Goal: Communication & Community: Share content

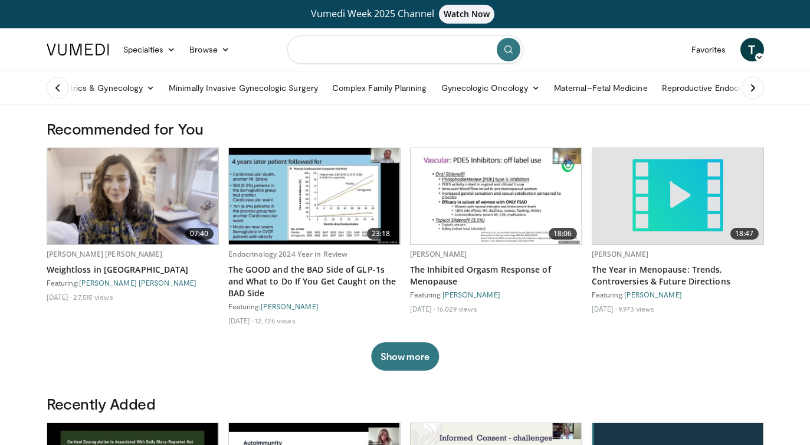
click at [348, 54] on input "Search topics, interventions" at bounding box center [405, 49] width 236 height 28
type input "********"
click at [513, 51] on icon "submit" at bounding box center [508, 49] width 9 height 9
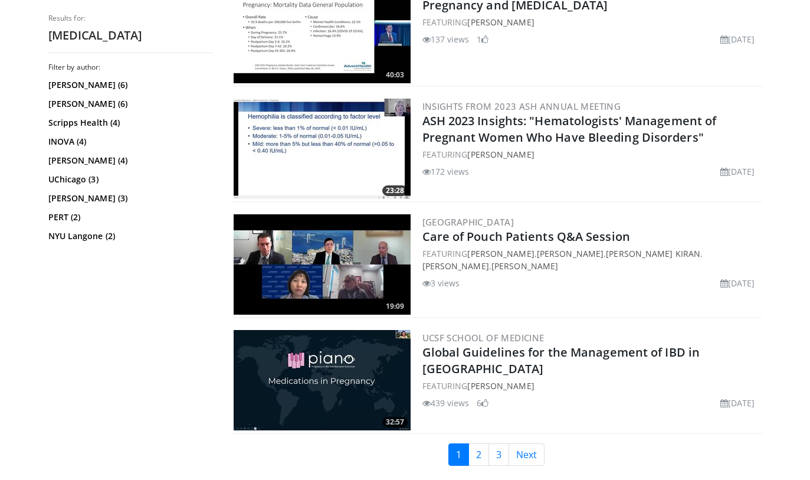
scroll to position [2034, 0]
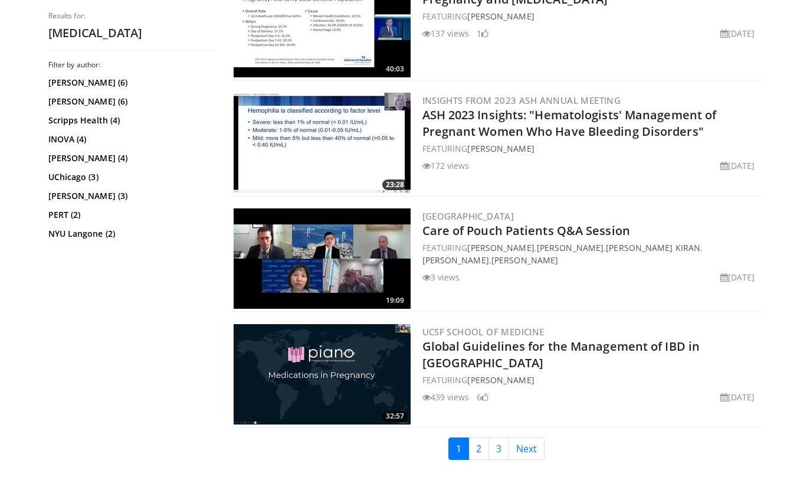
click at [536, 451] on link "Next" at bounding box center [526, 448] width 36 height 22
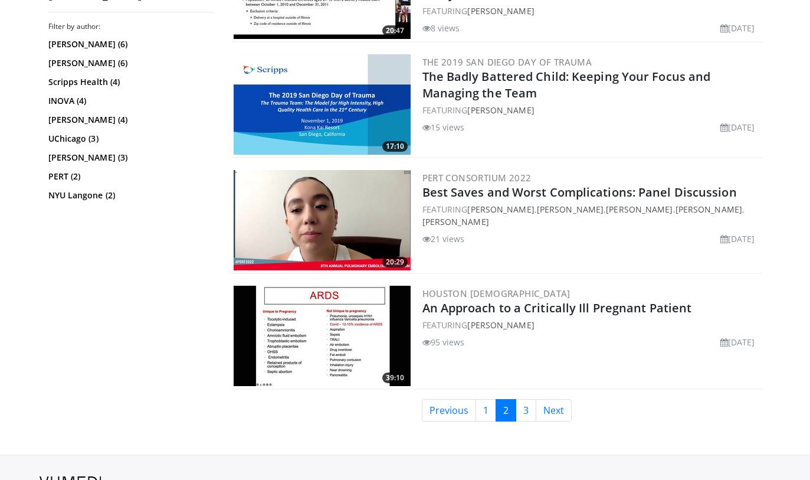
scroll to position [2202, 0]
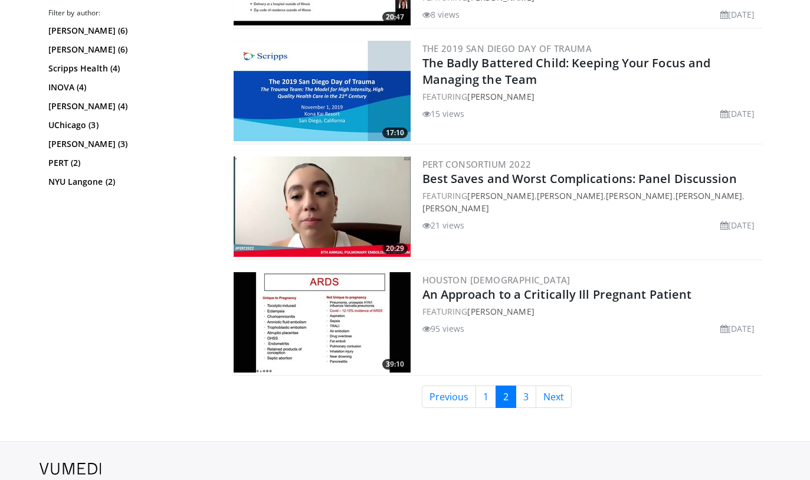
click at [555, 402] on link "Next" at bounding box center [554, 396] width 36 height 22
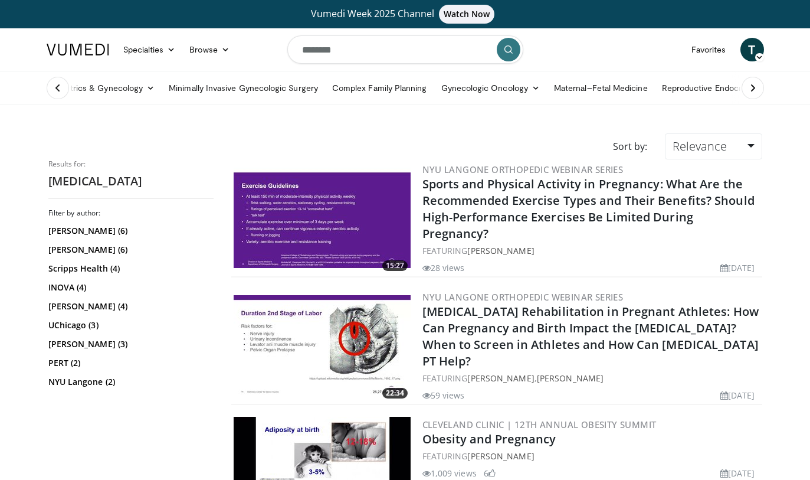
click at [377, 56] on input "********" at bounding box center [405, 49] width 236 height 28
type input "********"
click at [215, 54] on link "Browse" at bounding box center [209, 50] width 54 height 24
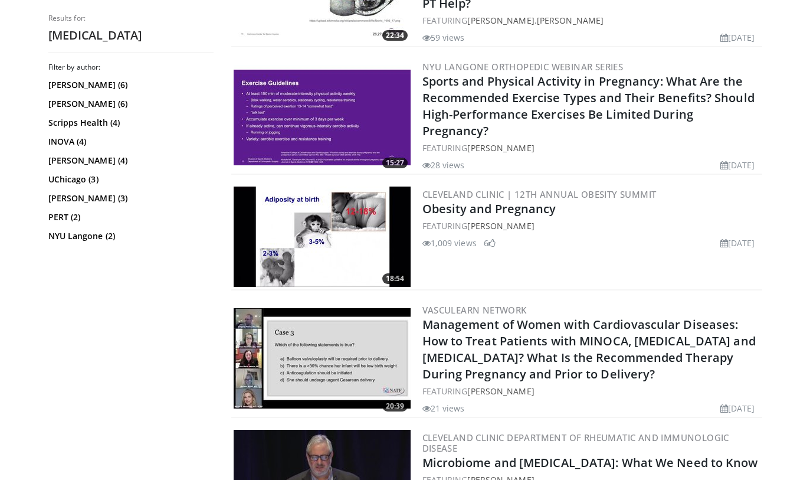
scroll to position [364, 0]
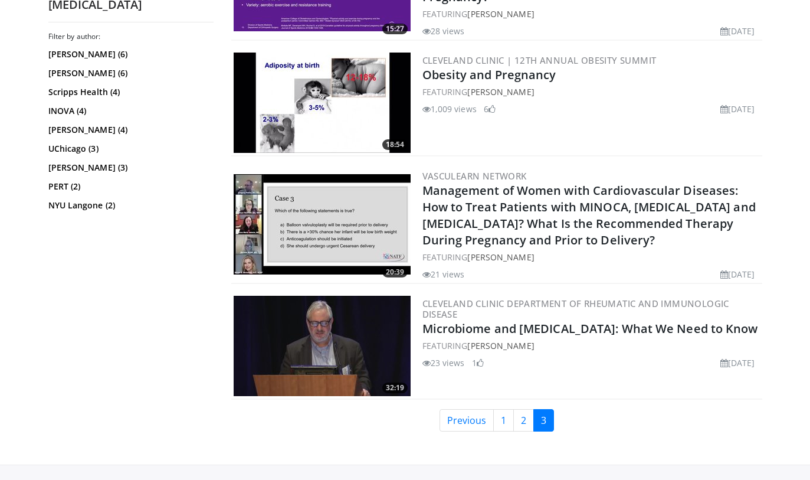
click at [496, 409] on link "1" at bounding box center [503, 420] width 21 height 22
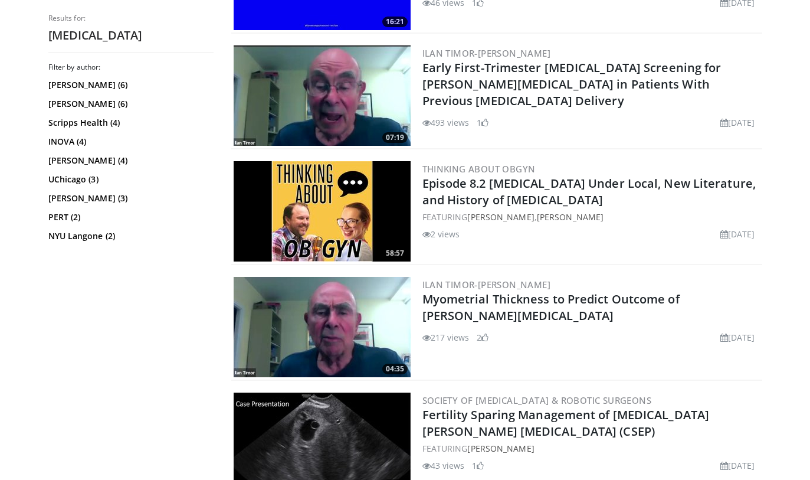
scroll to position [233, 0]
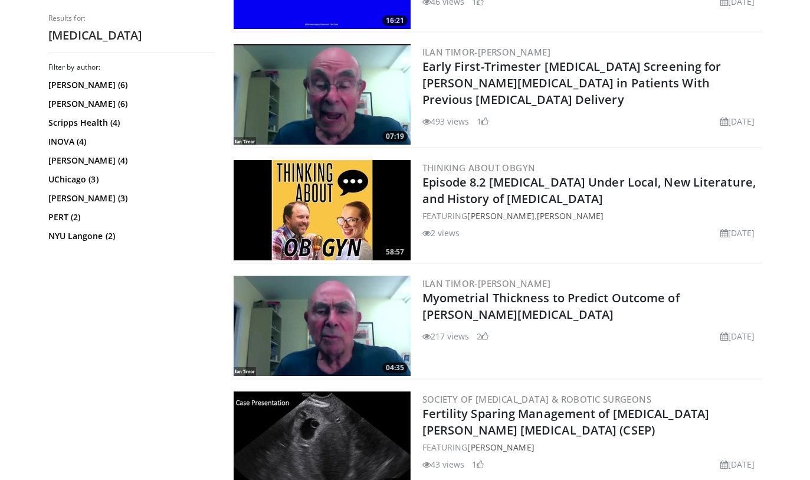
click at [363, 198] on img at bounding box center [322, 210] width 177 height 100
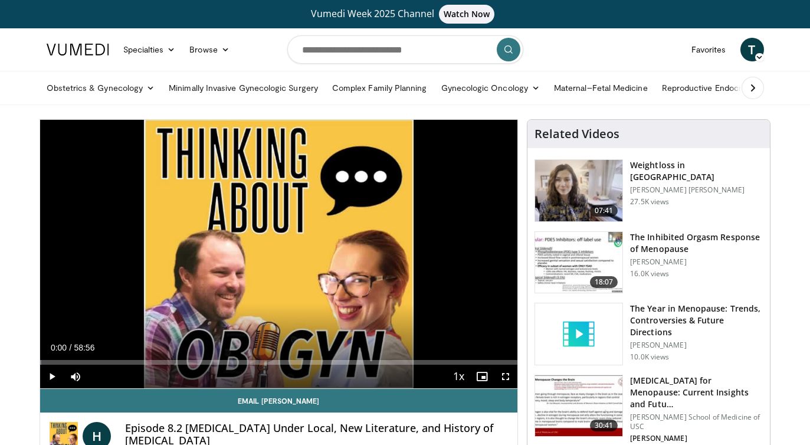
click at [62, 378] on span "Video Player" at bounding box center [52, 377] width 24 height 24
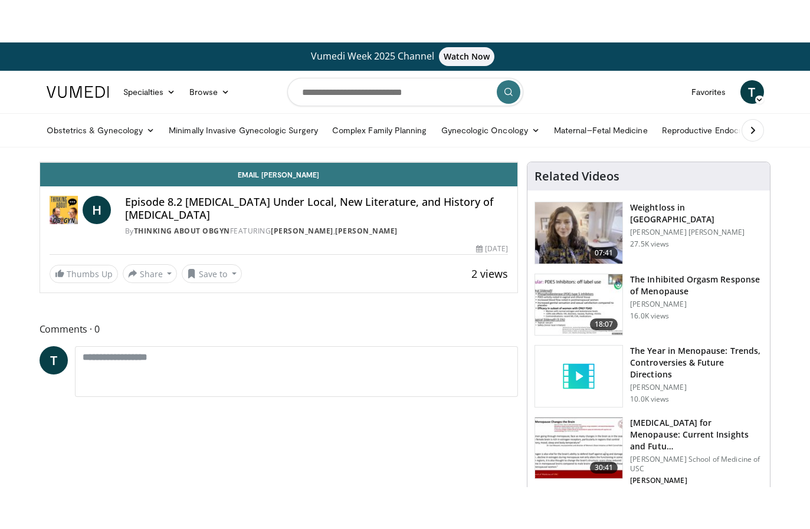
scroll to position [14, 0]
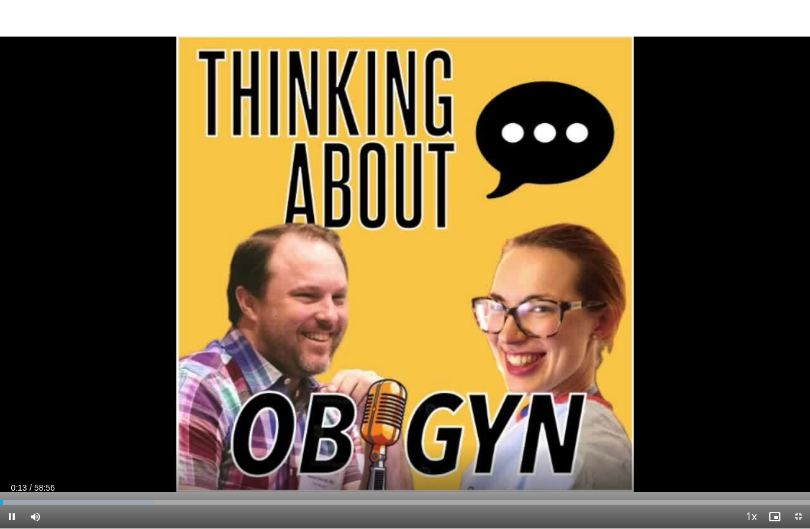
click at [500, 434] on div "10 seconds Tap to unmute" at bounding box center [405, 264] width 810 height 529
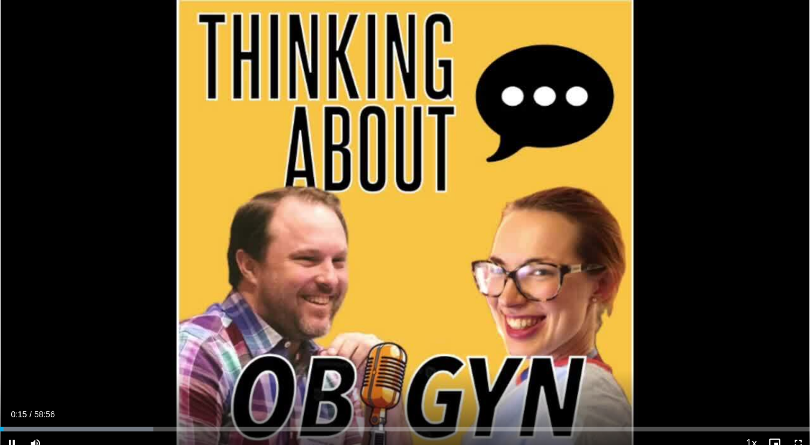
scroll to position [68, 0]
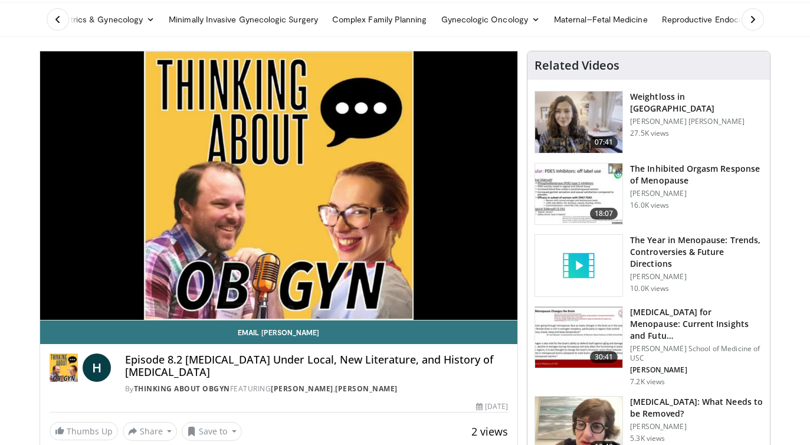
click at [291, 271] on div "10 seconds Tap to unmute" at bounding box center [279, 185] width 478 height 268
click at [389, 308] on div "Loaded : 18.96%" at bounding box center [279, 313] width 478 height 11
click at [363, 250] on div "10 seconds Tap to unmute" at bounding box center [279, 185] width 478 height 268
click at [460, 320] on span "Video Player" at bounding box center [458, 332] width 17 height 24
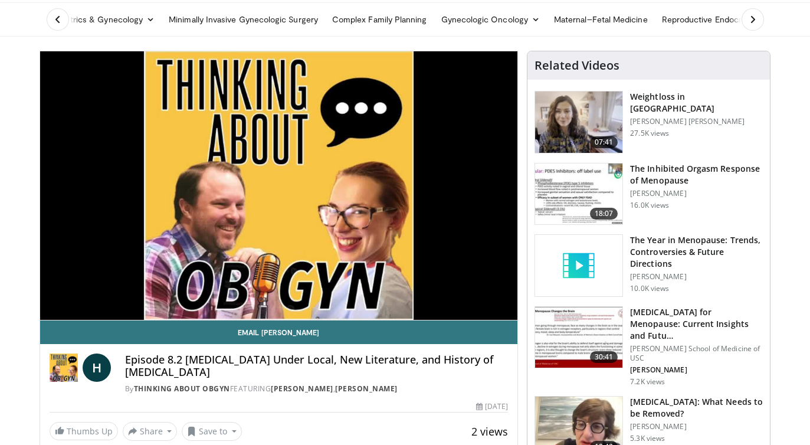
click at [412, 265] on div "10 seconds Tap to unmute" at bounding box center [279, 185] width 478 height 268
click at [456, 320] on span "Video Player" at bounding box center [458, 332] width 17 height 24
click at [445, 320] on div "Video Player" at bounding box center [445, 332] width 2 height 24
click at [460, 322] on link "Email Howard" at bounding box center [279, 332] width 478 height 24
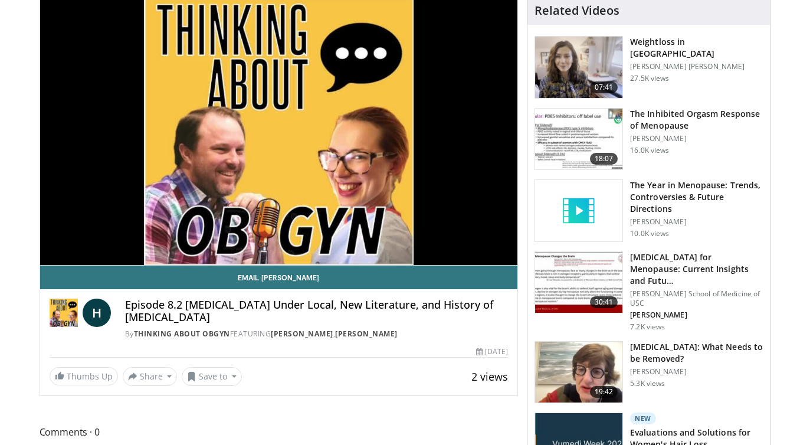
scroll to position [123, 0]
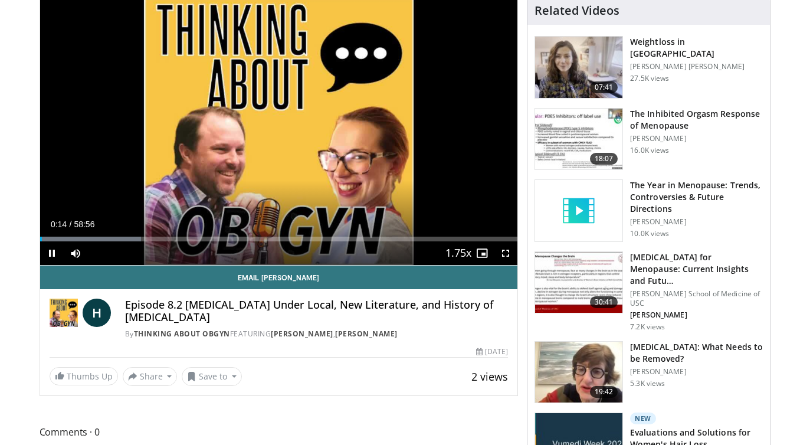
click at [446, 251] on div "Video Player" at bounding box center [445, 253] width 2 height 24
click at [461, 260] on span "Video Player" at bounding box center [458, 254] width 17 height 24
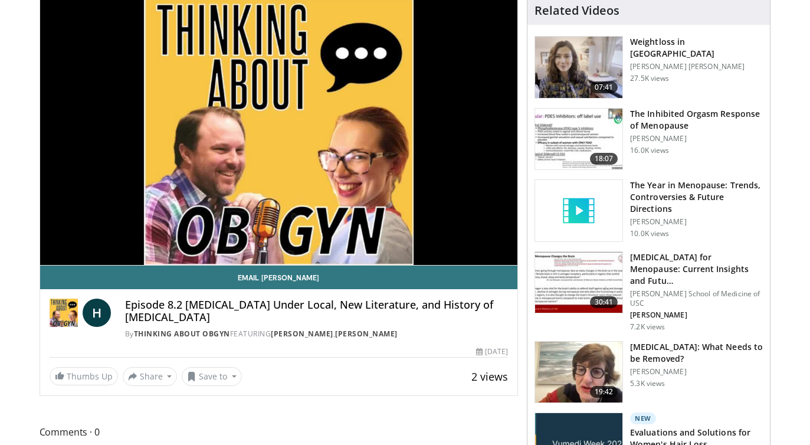
click at [442, 283] on link "Email Howard" at bounding box center [279, 277] width 478 height 24
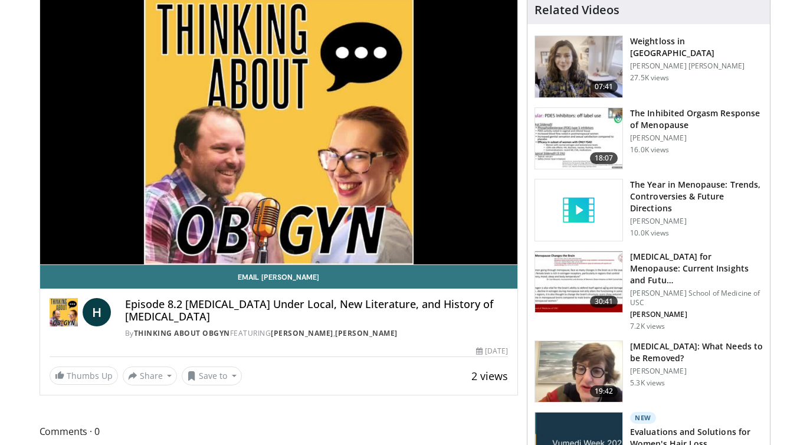
scroll to position [124, 0]
click at [452, 231] on div "10 seconds Tap to unmute" at bounding box center [279, 130] width 478 height 268
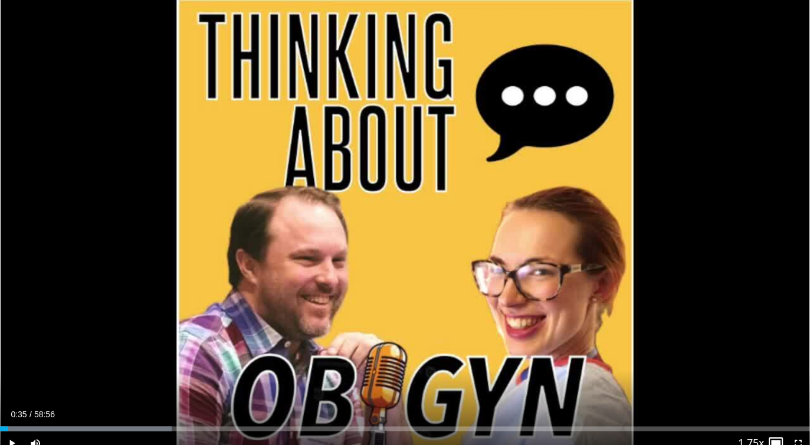
scroll to position [43, 0]
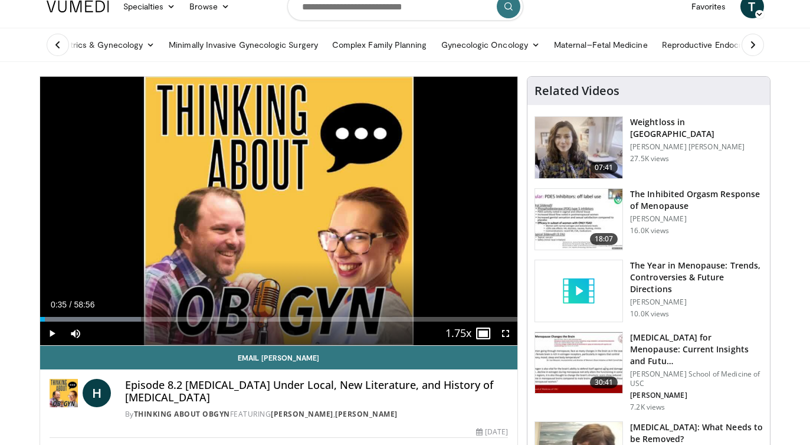
click at [489, 336] on span "Video Player" at bounding box center [482, 333] width 24 height 24
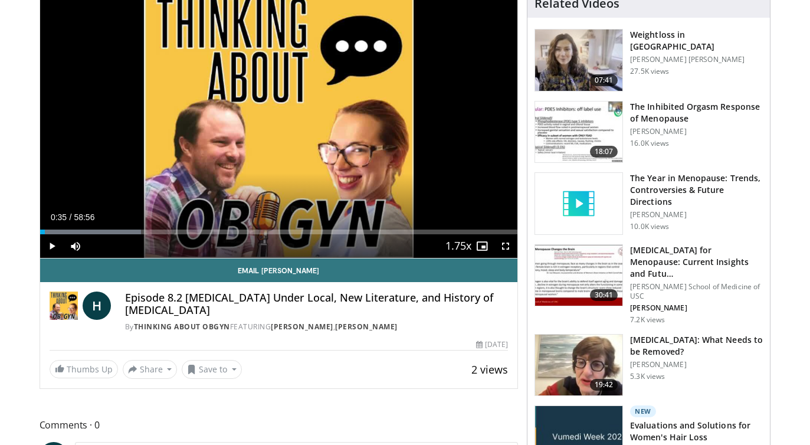
scroll to position [134, 0]
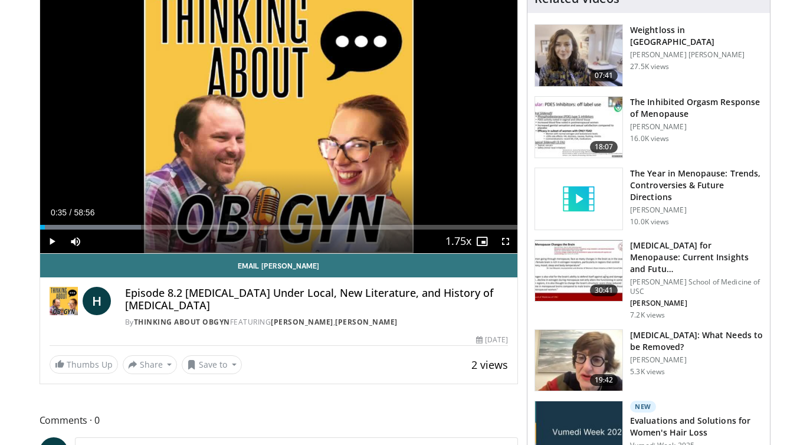
click at [356, 268] on link "Email Howard" at bounding box center [279, 266] width 478 height 24
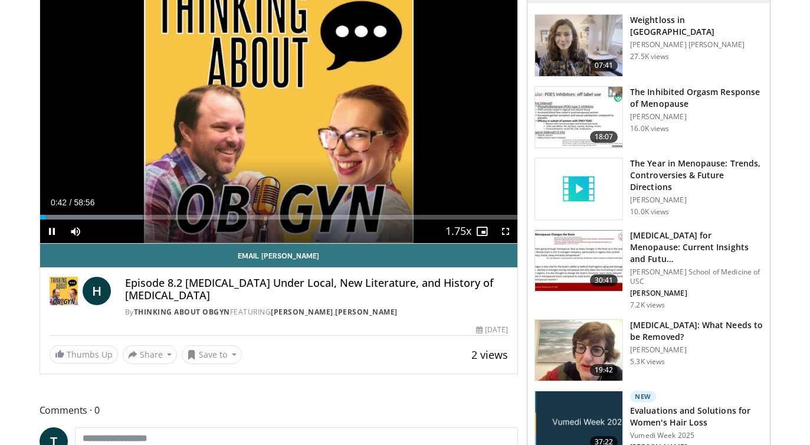
scroll to position [145, 0]
click at [456, 242] on span "Video Player" at bounding box center [458, 232] width 17 height 24
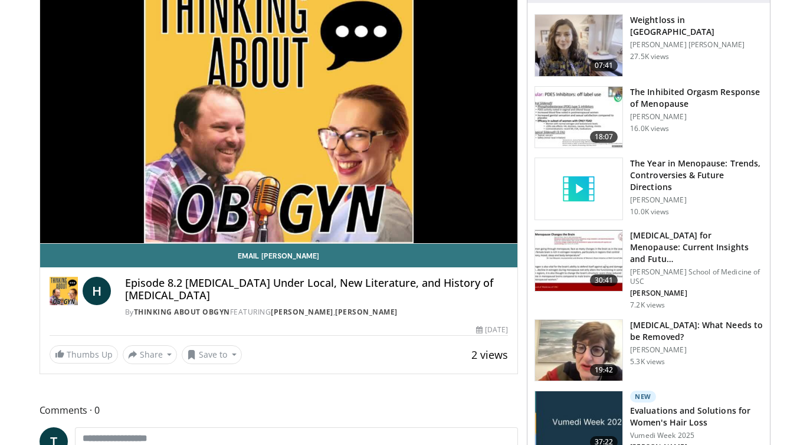
click at [451, 257] on link "Email Howard" at bounding box center [279, 256] width 478 height 24
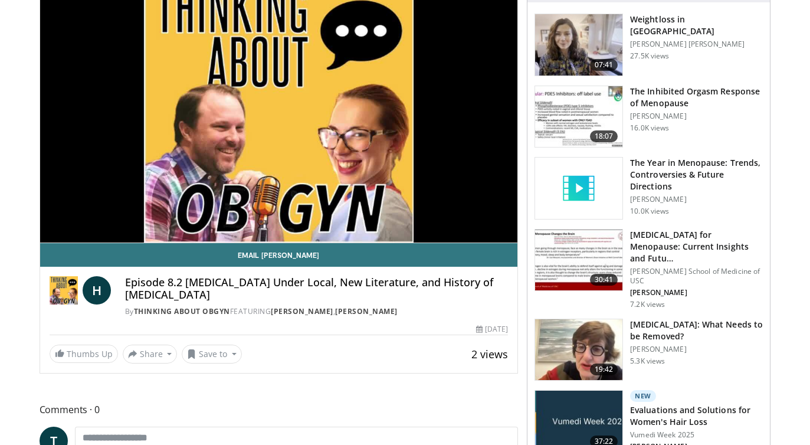
scroll to position [146, 0]
click at [450, 257] on link "Email Howard" at bounding box center [279, 255] width 478 height 24
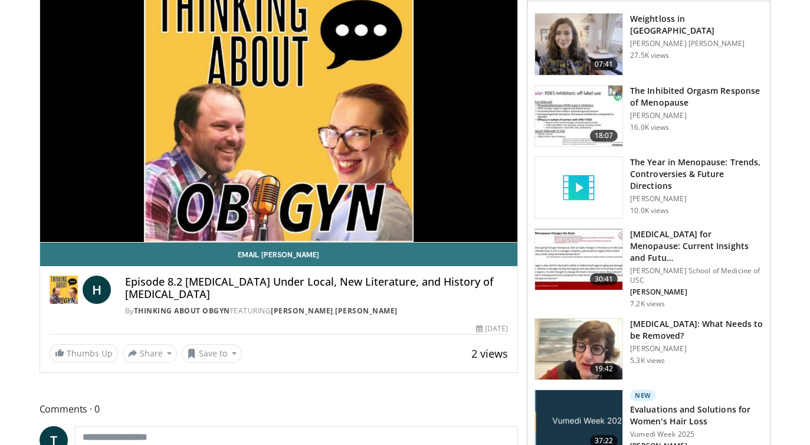
scroll to position [146, 0]
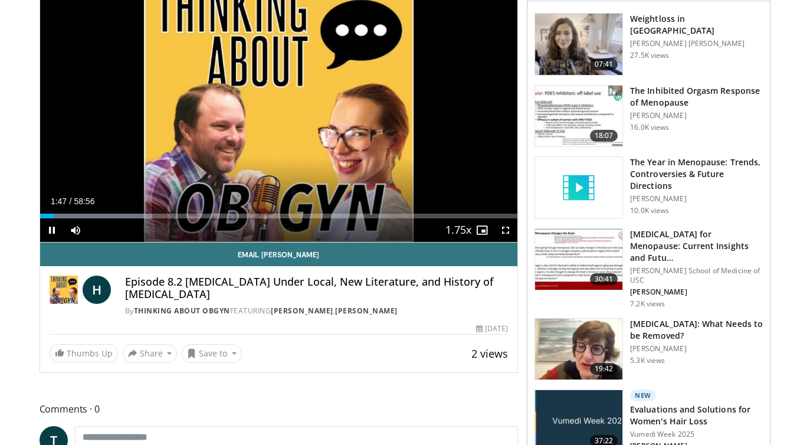
click at [386, 188] on div "10 seconds Tap to unmute" at bounding box center [279, 107] width 478 height 268
click at [454, 227] on span "Video Player" at bounding box center [458, 231] width 17 height 24
click at [448, 235] on button "Playback Rate" at bounding box center [459, 230] width 24 height 24
click at [447, 232] on button "Playback Rate" at bounding box center [459, 230] width 24 height 24
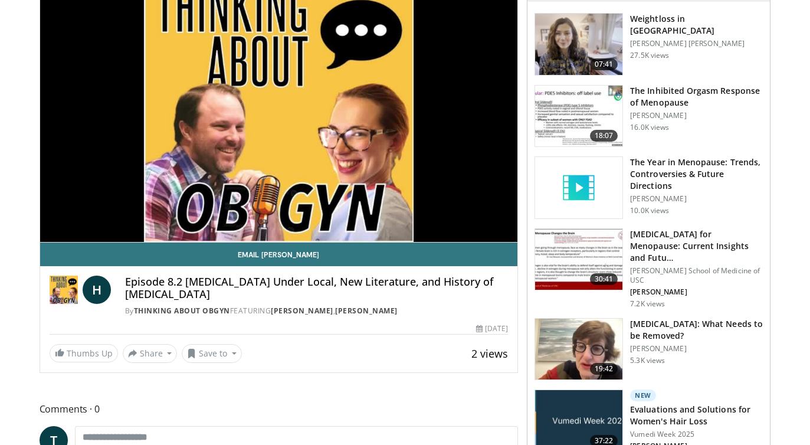
click at [441, 225] on div "10 seconds Tap to unmute" at bounding box center [279, 107] width 478 height 268
click at [432, 244] on link "Email Howard" at bounding box center [279, 254] width 478 height 24
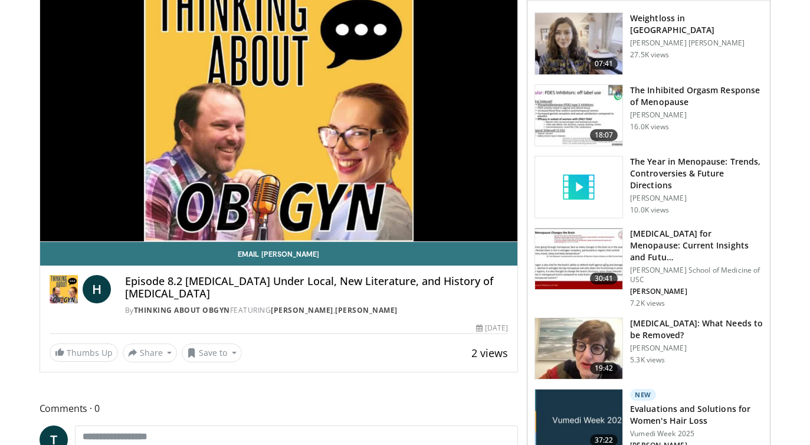
scroll to position [147, 0]
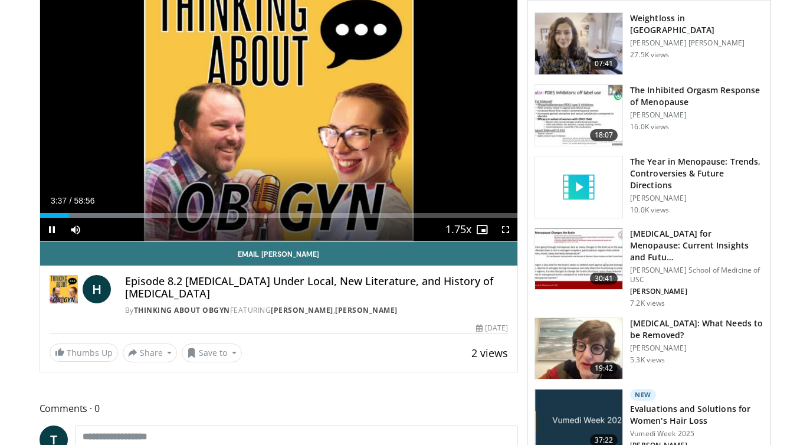
click at [452, 221] on span "Video Player" at bounding box center [458, 230] width 17 height 24
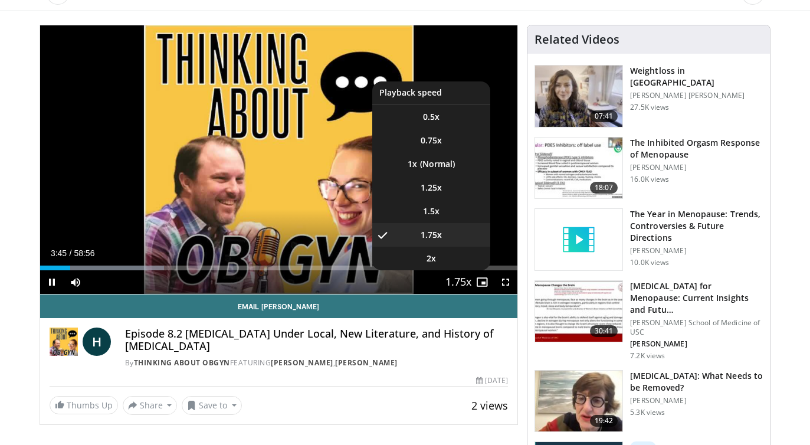
scroll to position [94, 0]
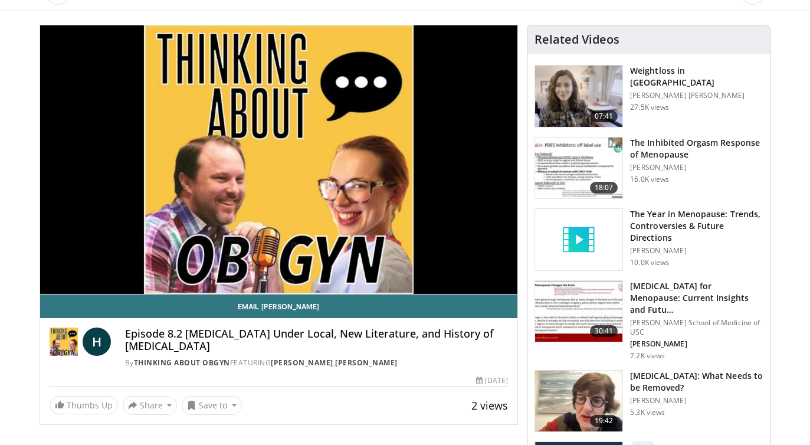
click at [150, 405] on button "Share" at bounding box center [150, 405] width 55 height 19
click at [158, 429] on span "E-mail" at bounding box center [149, 431] width 34 height 13
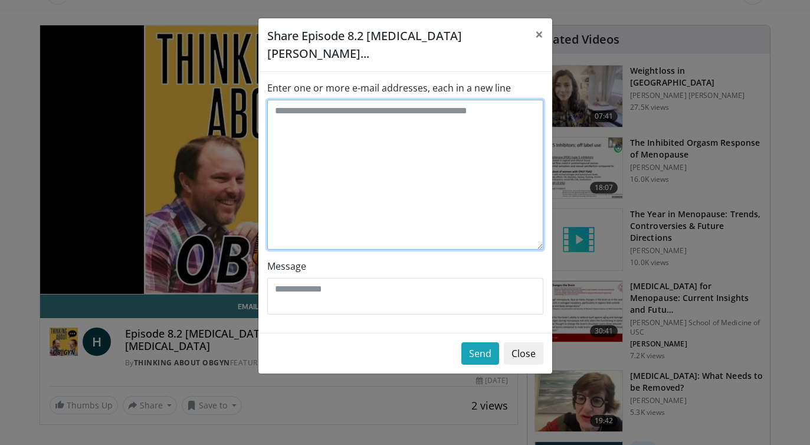
click at [320, 119] on textarea "Enter one or more e-mail addresses, each in a new line" at bounding box center [405, 175] width 276 height 150
type textarea "****"
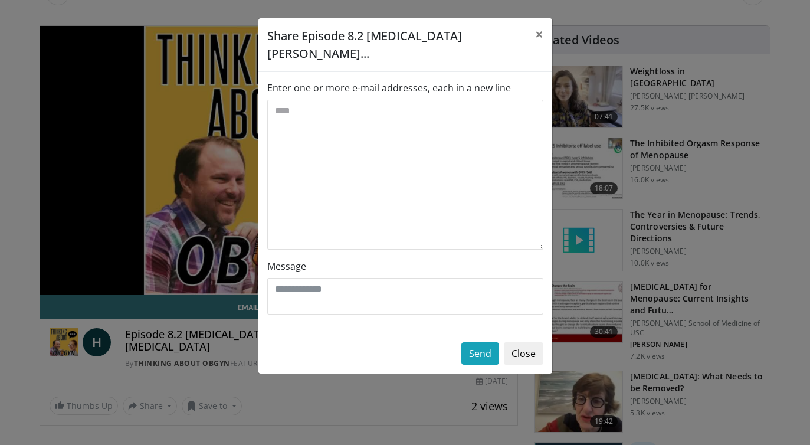
click at [537, 37] on span "×" at bounding box center [539, 33] width 8 height 19
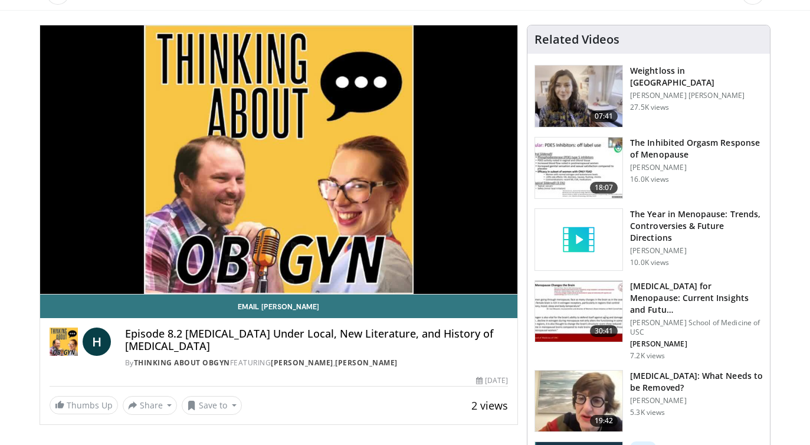
click at [157, 408] on button "Share" at bounding box center [150, 405] width 55 height 19
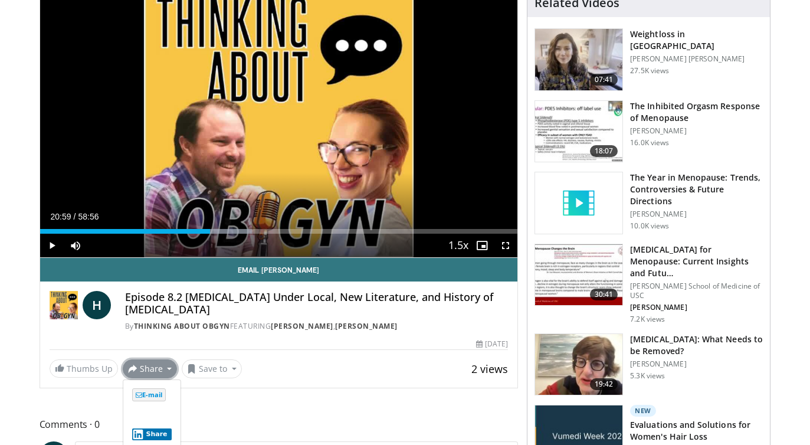
scroll to position [132, 0]
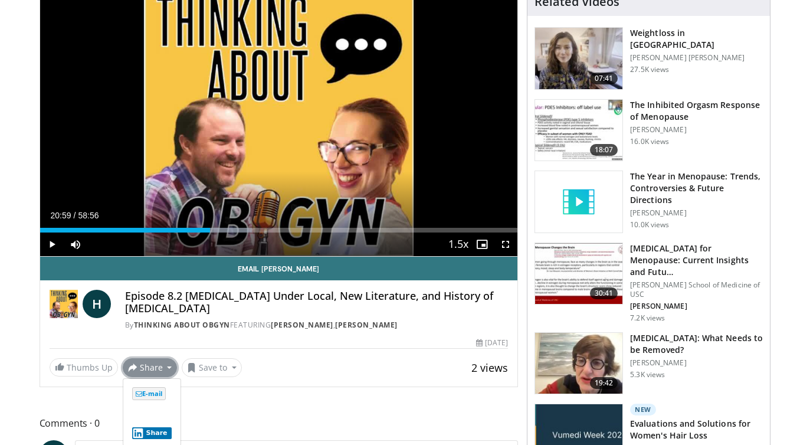
click at [162, 392] on span "E-mail" at bounding box center [149, 394] width 34 height 13
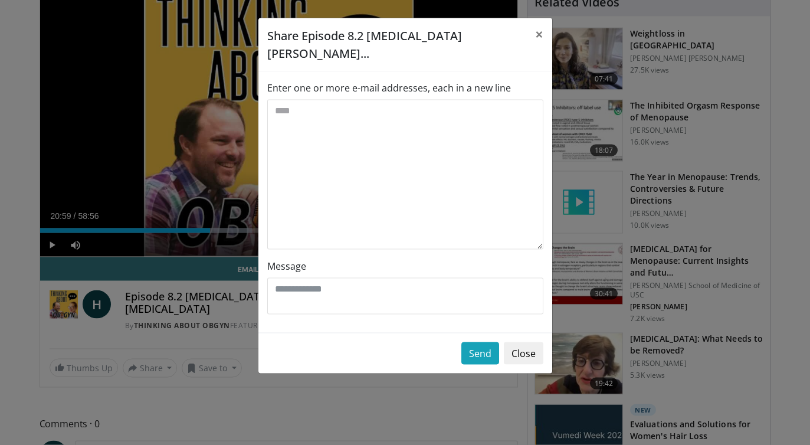
scroll to position [132, 0]
click at [547, 28] on button "×" at bounding box center [539, 34] width 26 height 32
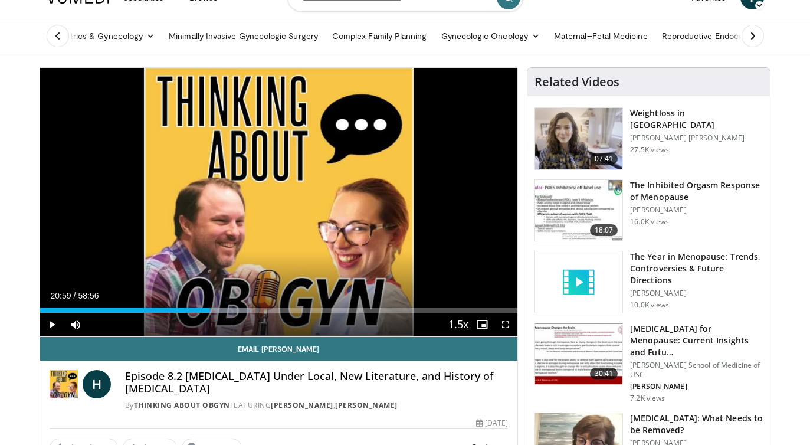
scroll to position [52, 0]
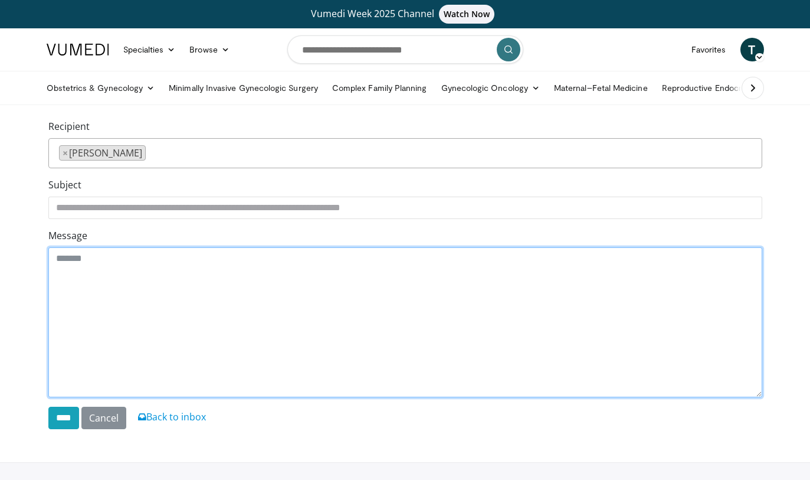
click at [464, 268] on textarea "Message" at bounding box center [405, 322] width 714 height 150
